Goal: Information Seeking & Learning: Learn about a topic

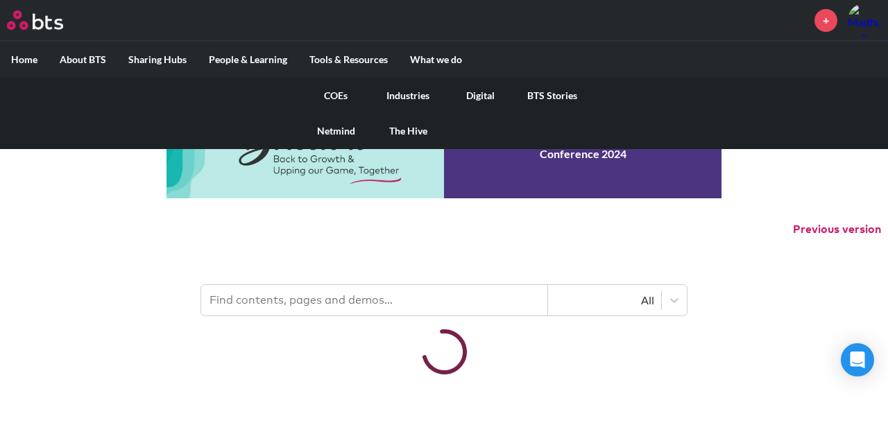
click at [472, 91] on link "Digital" at bounding box center [480, 96] width 72 height 36
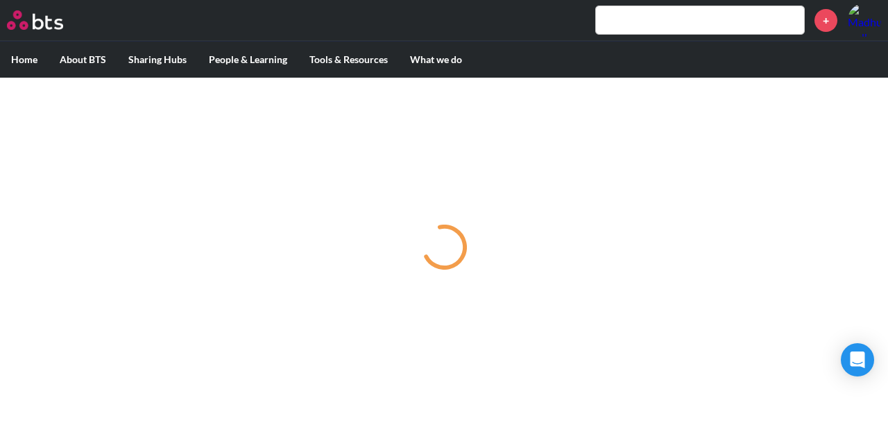
drag, startPoint x: 37, startPoint y: 26, endPoint x: 46, endPoint y: 26, distance: 9.0
click at [38, 26] on img at bounding box center [35, 19] width 56 height 19
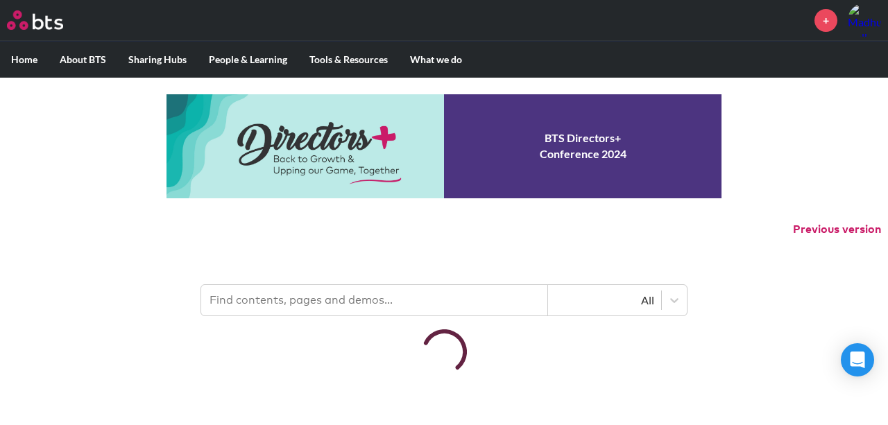
click at [456, 296] on input "text" at bounding box center [374, 300] width 347 height 31
type input "momenta"
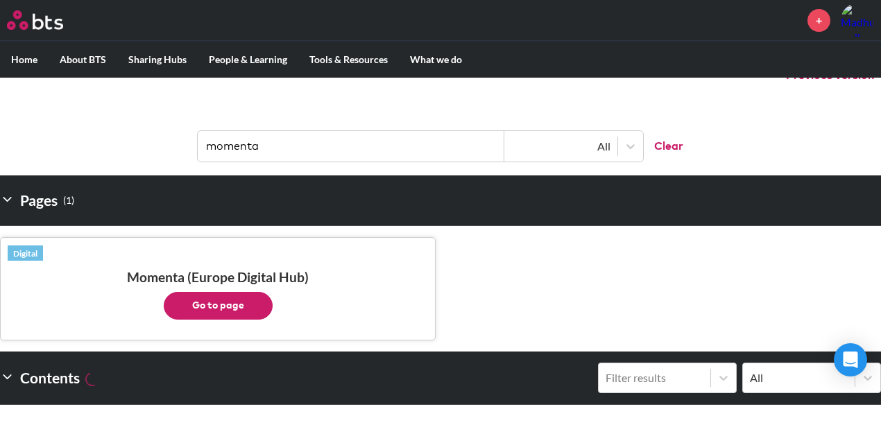
scroll to position [231, 0]
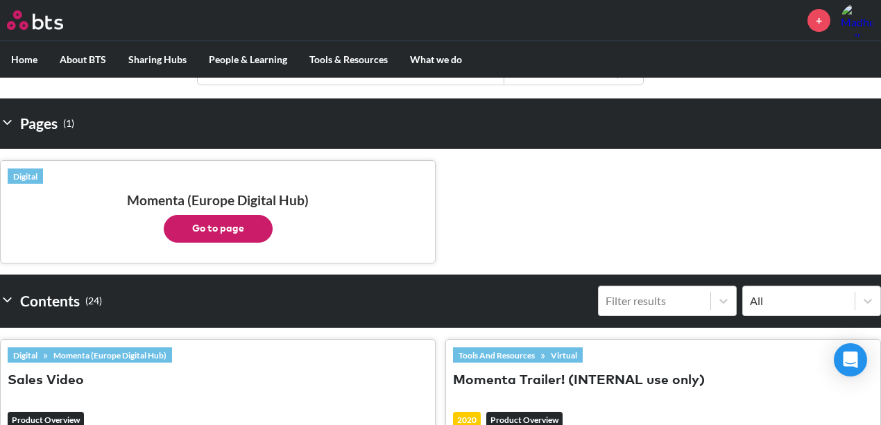
click at [231, 232] on button "Go to page" at bounding box center [218, 229] width 109 height 28
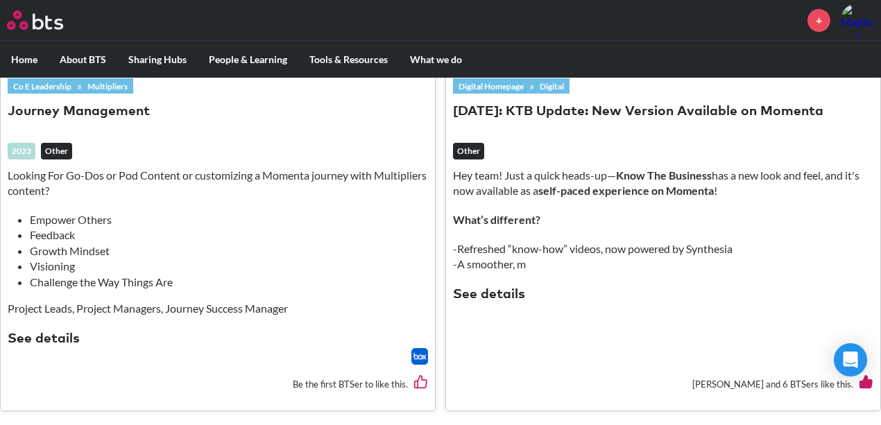
scroll to position [2866, 0]
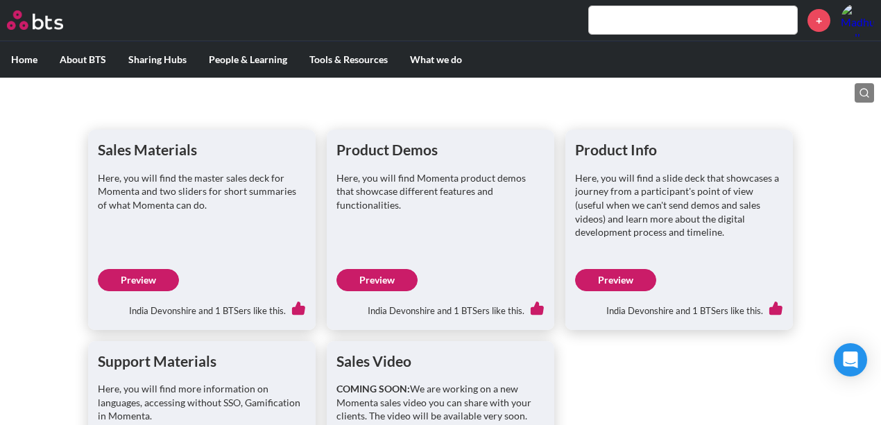
scroll to position [184, 0]
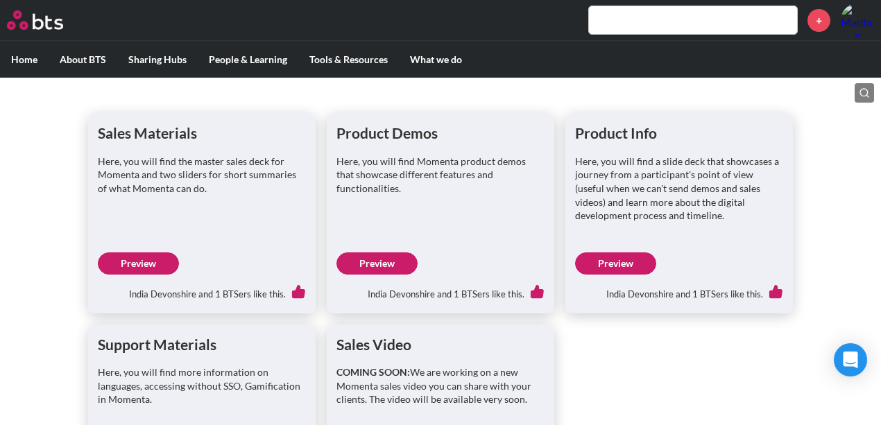
click at [608, 261] on link "Preview" at bounding box center [615, 263] width 81 height 22
click at [596, 210] on p "Here, you will find a slide deck that showcases a journey from a participant's …" at bounding box center [679, 189] width 208 height 68
click at [641, 216] on p "Here, you will find a slide deck that showcases a journey from a participant's …" at bounding box center [679, 189] width 208 height 68
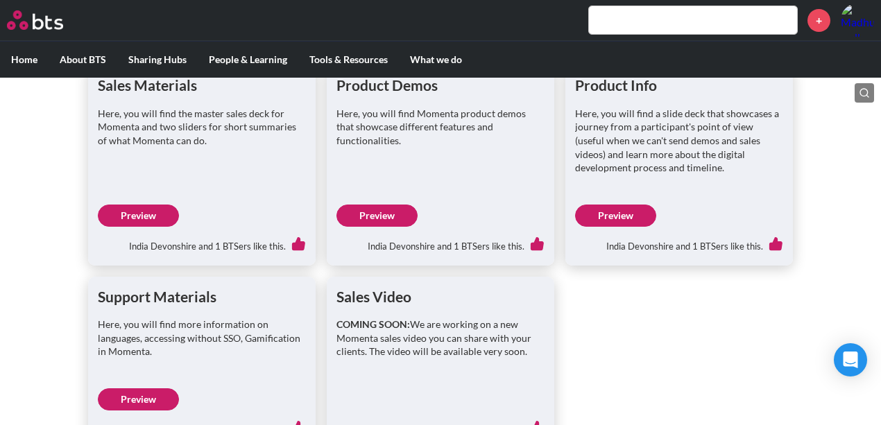
scroll to position [277, 0]
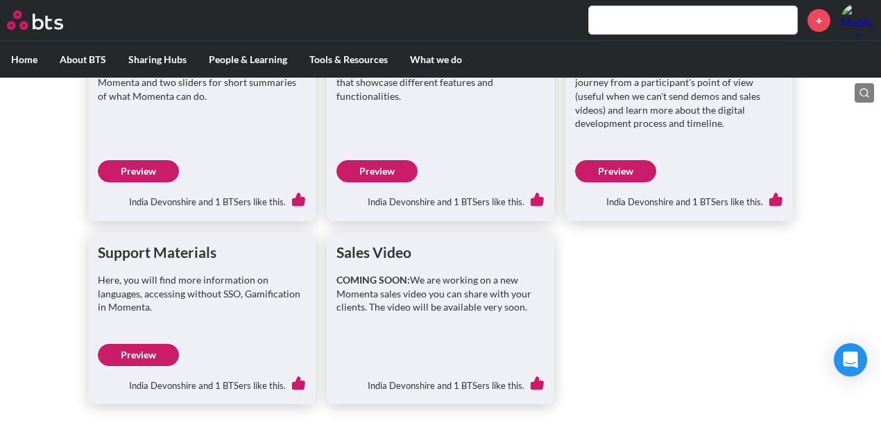
click at [146, 351] on link "Preview" at bounding box center [138, 355] width 81 height 22
